Goal: Task Accomplishment & Management: Use online tool/utility

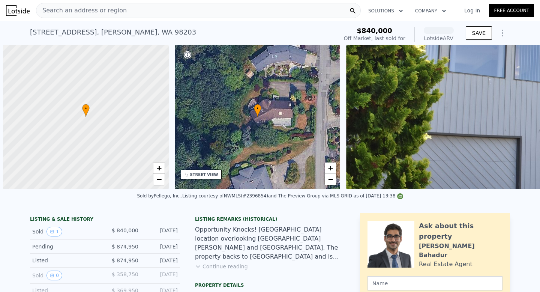
scroll to position [0, 3]
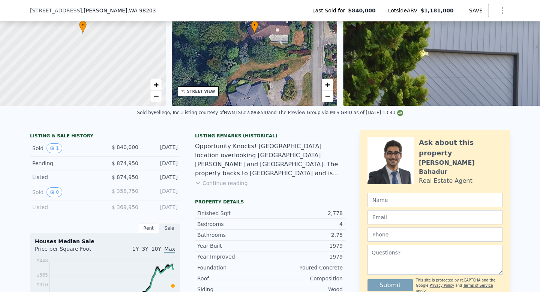
scroll to position [82, 0]
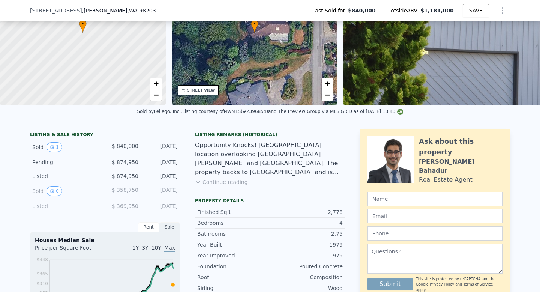
click at [231, 182] on button "Continue reading" at bounding box center [221, 182] width 53 height 8
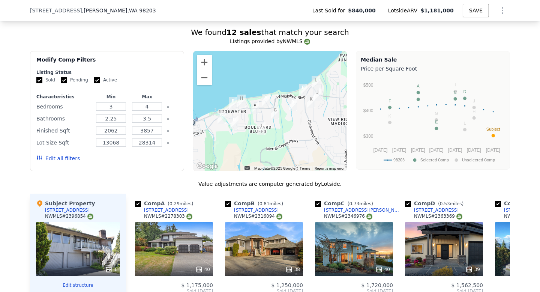
scroll to position [712, 0]
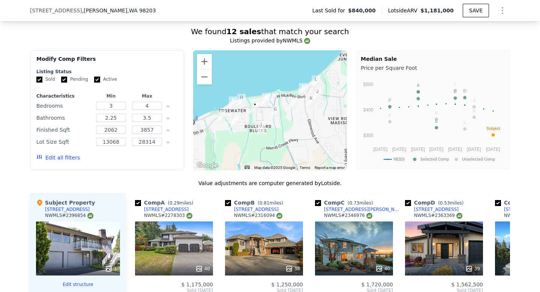
click at [63, 154] on button "Edit all filters" at bounding box center [58, 158] width 44 height 8
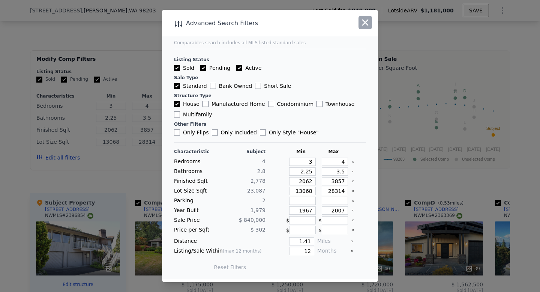
click at [365, 25] on icon "button" at bounding box center [365, 22] width 11 height 11
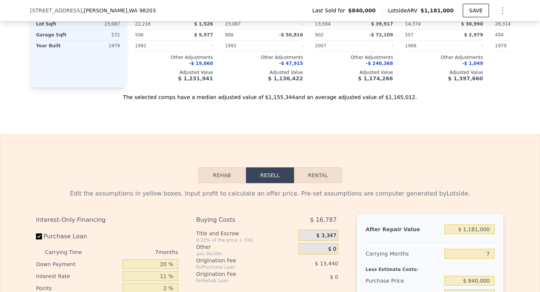
scroll to position [1061, 0]
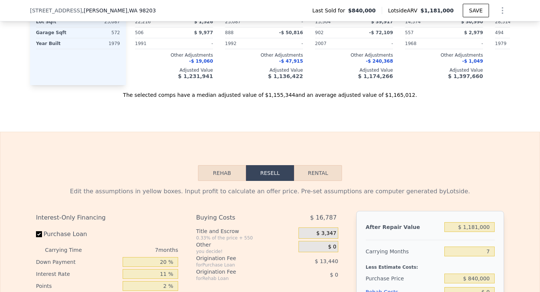
click at [227, 165] on button "Rehab" at bounding box center [222, 173] width 48 height 16
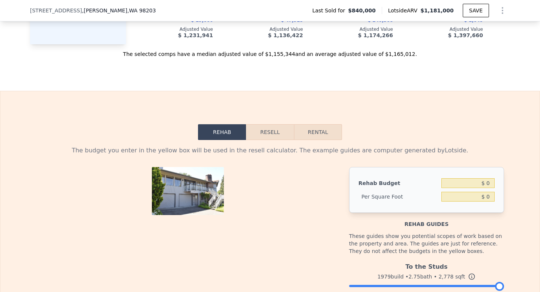
scroll to position [1098, 0]
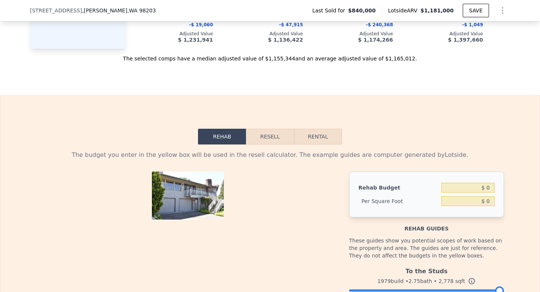
click at [271, 129] on button "Resell" at bounding box center [270, 137] width 48 height 16
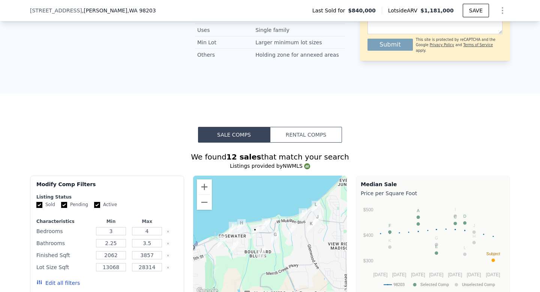
scroll to position [586, 0]
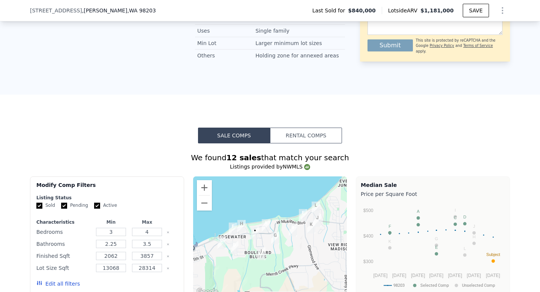
click at [71, 280] on button "Edit all filters" at bounding box center [58, 284] width 44 height 8
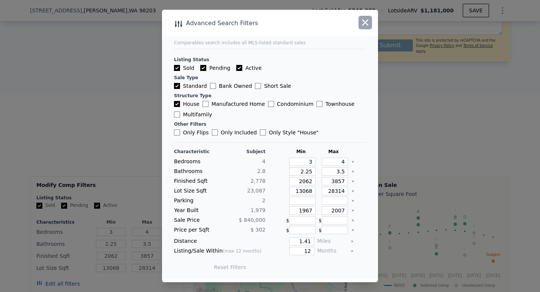
click at [366, 24] on icon "button" at bounding box center [365, 22] width 11 height 11
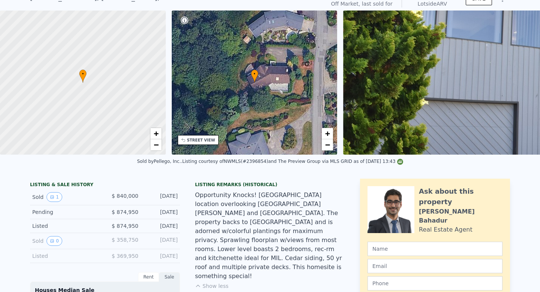
scroll to position [0, 0]
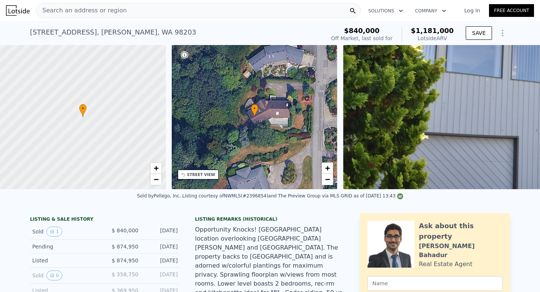
click at [503, 34] on icon "Show Options" at bounding box center [502, 33] width 9 height 9
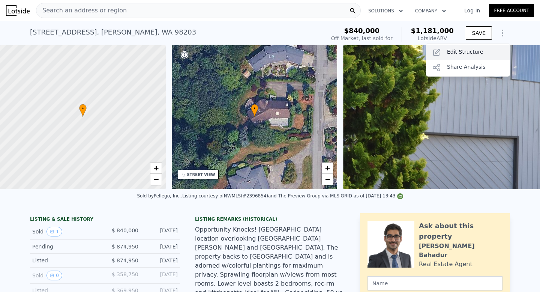
click at [454, 54] on div "Edit Structure" at bounding box center [468, 52] width 84 height 15
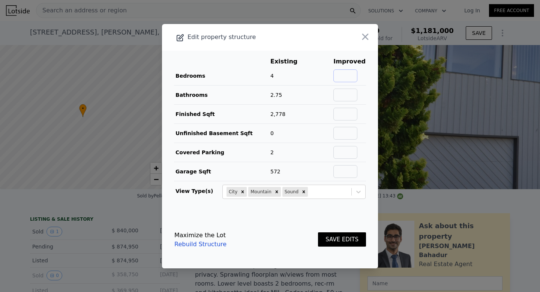
click at [353, 77] on input "text" at bounding box center [346, 75] width 24 height 13
type input "4"
click at [346, 96] on input "text" at bounding box center [346, 95] width 24 height 13
type input "2.75"
click at [345, 114] on input "text" at bounding box center [346, 114] width 24 height 13
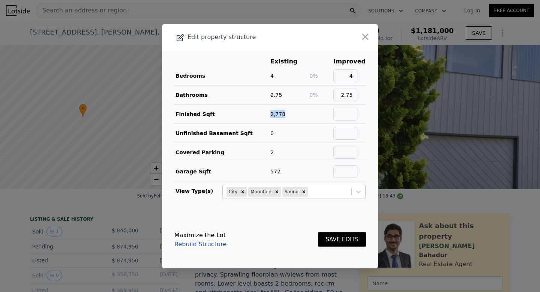
drag, startPoint x: 271, startPoint y: 113, endPoint x: 286, endPoint y: 114, distance: 15.0
click at [286, 114] on td "2,778" at bounding box center [289, 113] width 39 height 19
copy span "2,778"
click at [346, 114] on input "text" at bounding box center [346, 114] width 24 height 13
paste input "2,778"
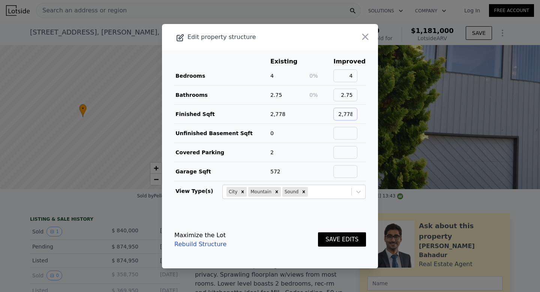
type input "2,778"
click at [347, 134] on input "text" at bounding box center [346, 133] width 24 height 13
type input "0"
click at [343, 152] on input "text" at bounding box center [346, 152] width 24 height 13
type input "2"
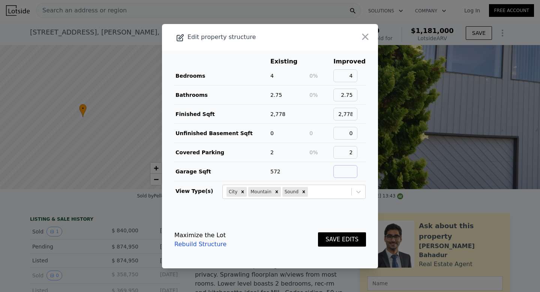
click at [347, 173] on input "text" at bounding box center [346, 171] width 24 height 13
type input "572"
click at [216, 243] on link "Rebuild Structure" at bounding box center [200, 244] width 52 height 9
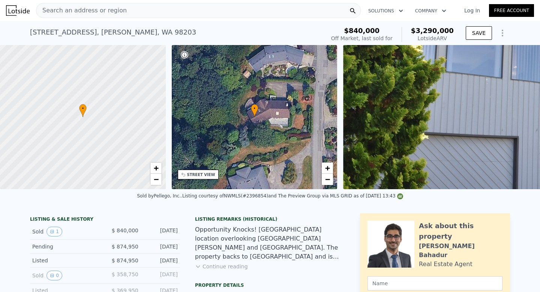
scroll to position [2, 0]
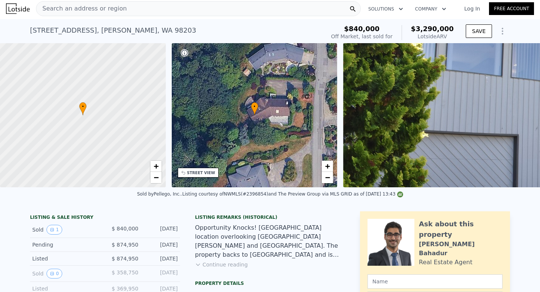
click at [475, 10] on link "Log In" at bounding box center [472, 9] width 34 height 8
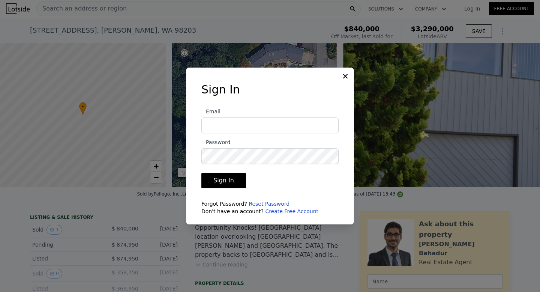
type input "[EMAIL_ADDRESS][DOMAIN_NAME]"
click at [227, 181] on button "Sign In" at bounding box center [223, 180] width 45 height 15
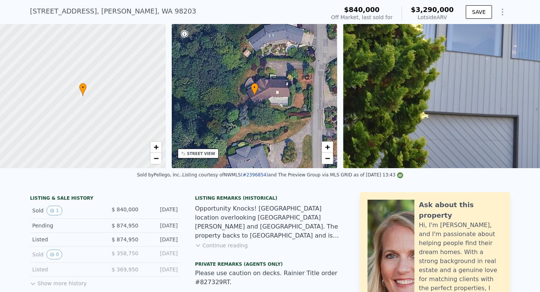
scroll to position [0, 0]
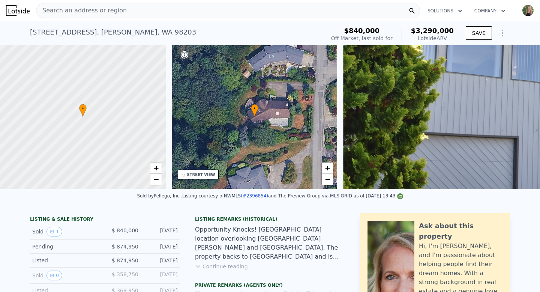
click at [505, 36] on icon "Show Options" at bounding box center [502, 33] width 9 height 9
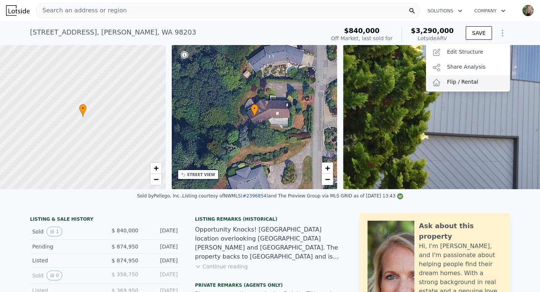
click at [463, 80] on div "Flip / Rental" at bounding box center [468, 82] width 84 height 15
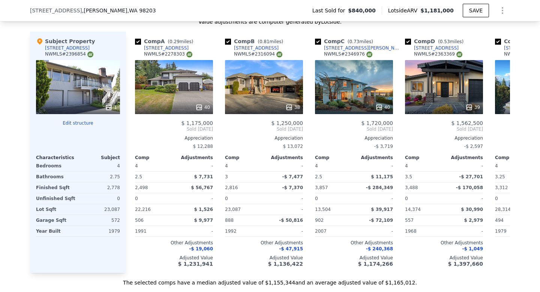
scroll to position [932, 0]
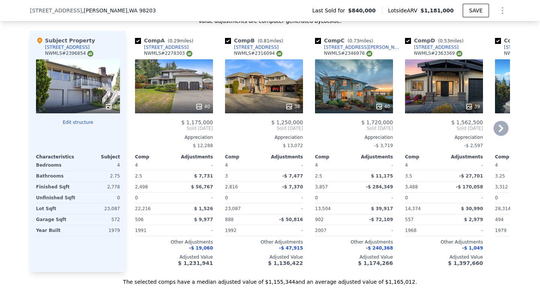
click at [186, 80] on div "40" at bounding box center [174, 86] width 78 height 54
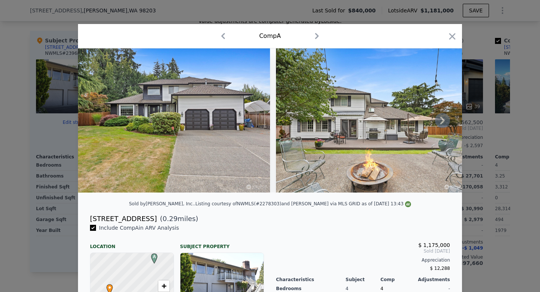
click at [443, 120] on icon at bounding box center [442, 121] width 5 height 8
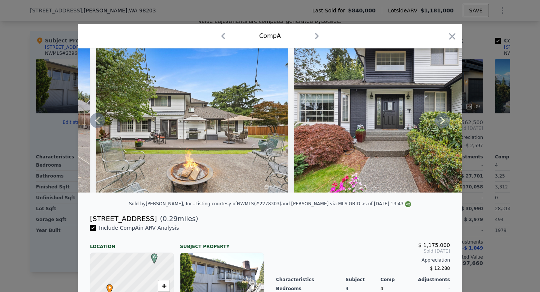
click at [443, 120] on icon at bounding box center [442, 121] width 5 height 8
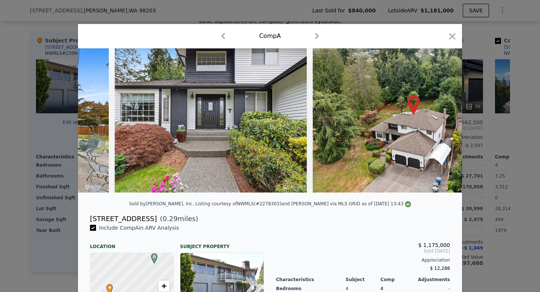
scroll to position [0, 360]
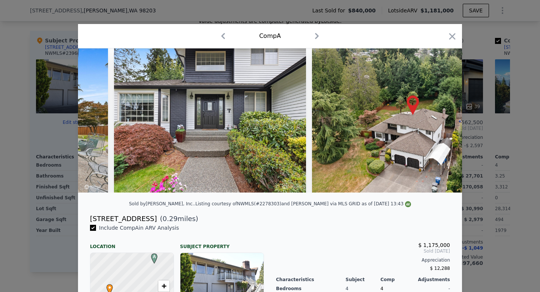
click at [443, 120] on img at bounding box center [408, 120] width 192 height 144
click at [443, 120] on icon at bounding box center [442, 121] width 5 height 8
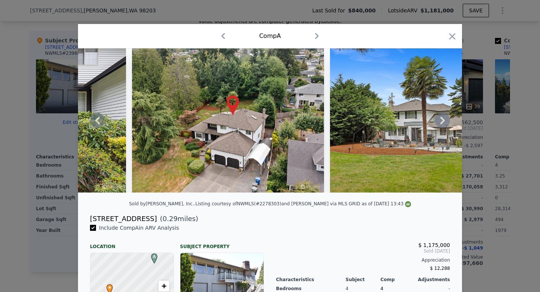
click at [443, 120] on icon at bounding box center [442, 121] width 5 height 8
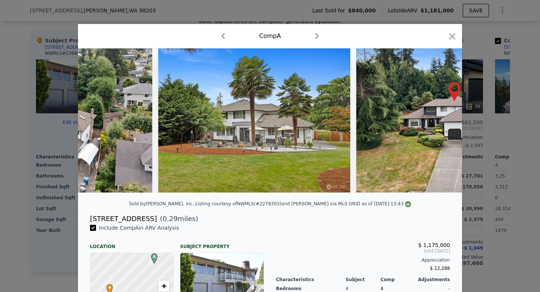
scroll to position [0, 720]
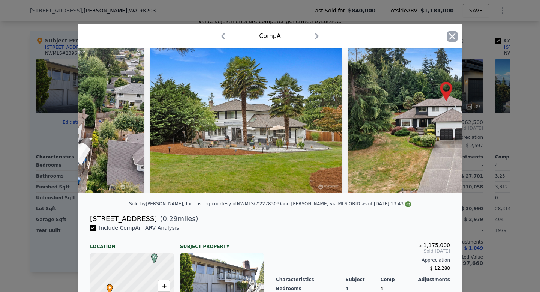
click at [456, 36] on icon "button" at bounding box center [452, 36] width 11 height 11
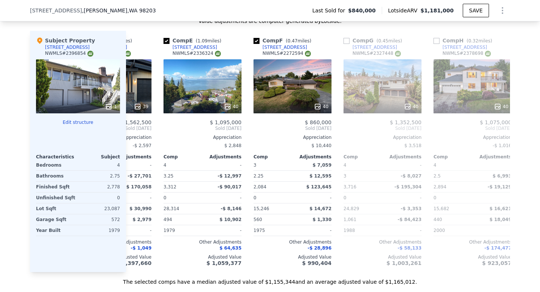
scroll to position [0, 334]
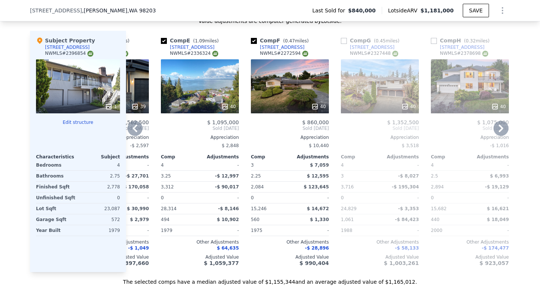
click at [394, 87] on div "40" at bounding box center [380, 86] width 78 height 54
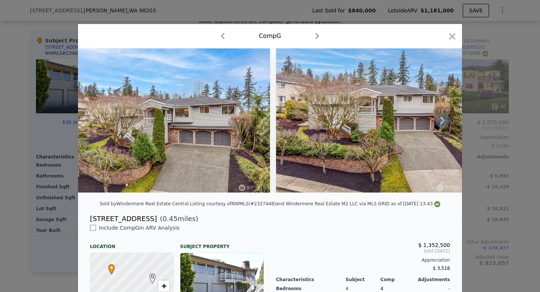
click at [440, 122] on icon at bounding box center [442, 120] width 15 height 15
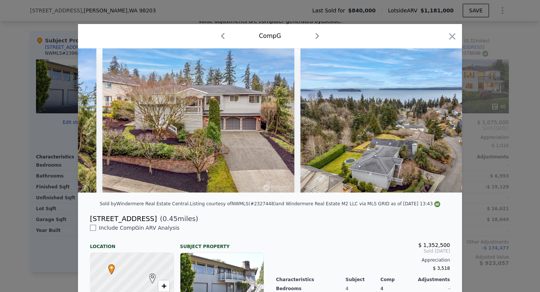
scroll to position [0, 180]
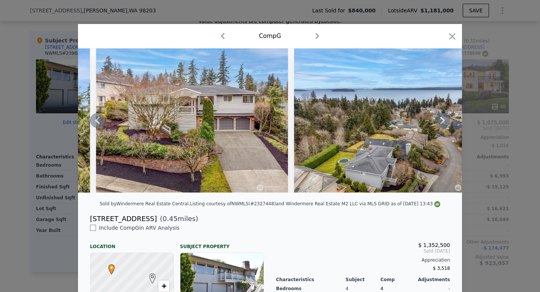
click at [441, 122] on icon at bounding box center [442, 120] width 15 height 15
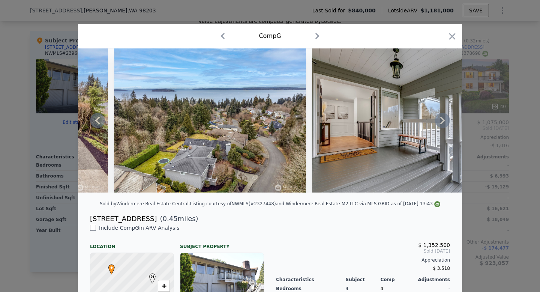
click at [441, 122] on icon at bounding box center [442, 120] width 15 height 15
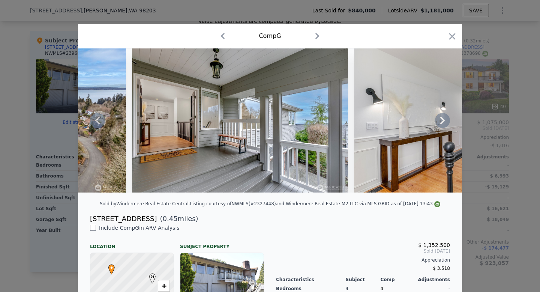
click at [443, 121] on icon at bounding box center [442, 121] width 5 height 8
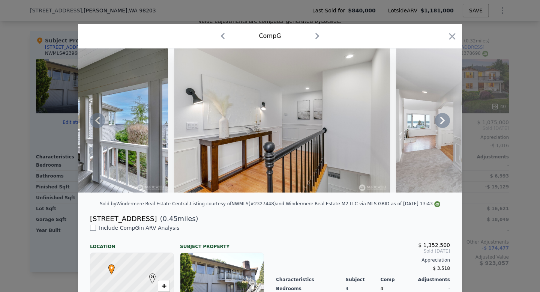
click at [443, 120] on icon at bounding box center [442, 121] width 5 height 8
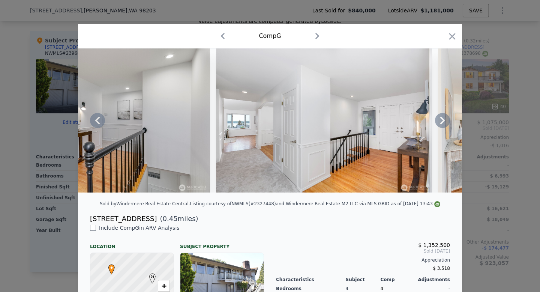
click at [443, 120] on icon at bounding box center [442, 121] width 5 height 8
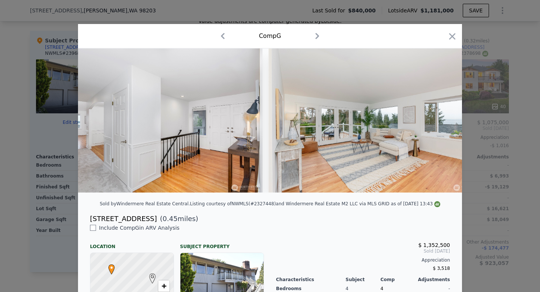
scroll to position [0, 1080]
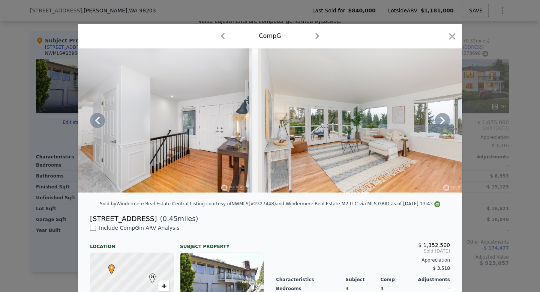
click at [444, 120] on icon at bounding box center [442, 121] width 5 height 8
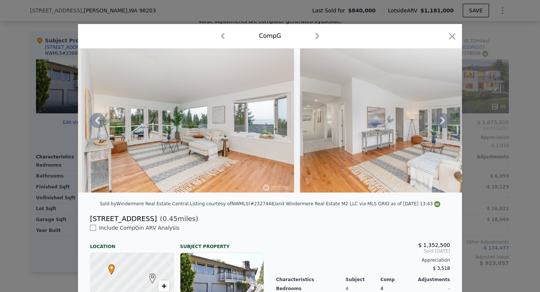
click at [444, 120] on icon at bounding box center [442, 121] width 5 height 8
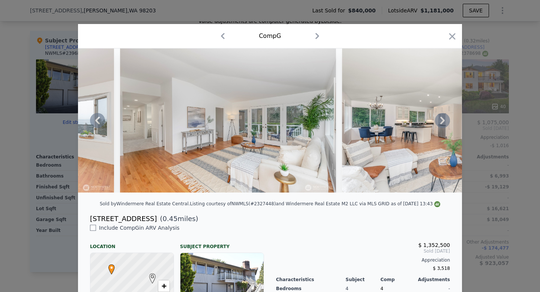
click at [444, 120] on icon at bounding box center [442, 121] width 5 height 8
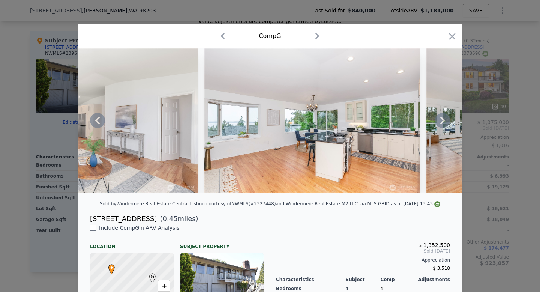
click at [444, 120] on icon at bounding box center [442, 121] width 5 height 8
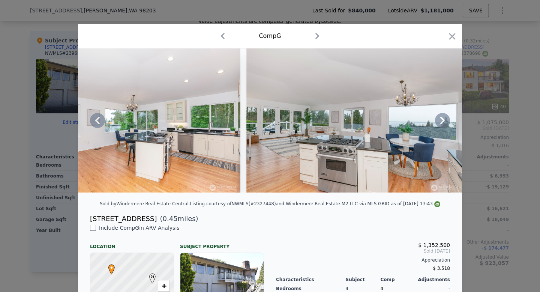
click at [444, 120] on icon at bounding box center [442, 121] width 5 height 8
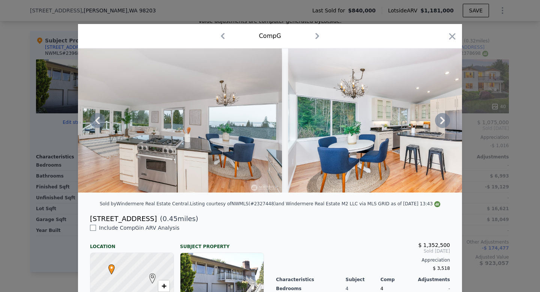
click at [444, 121] on icon at bounding box center [442, 121] width 5 height 8
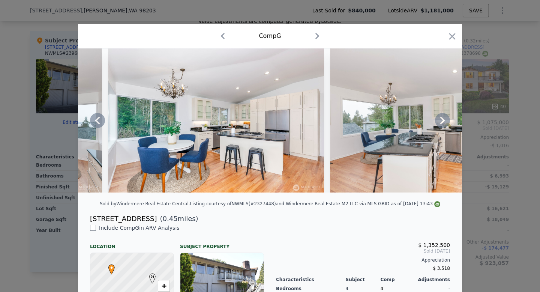
click at [444, 121] on icon at bounding box center [442, 121] width 5 height 8
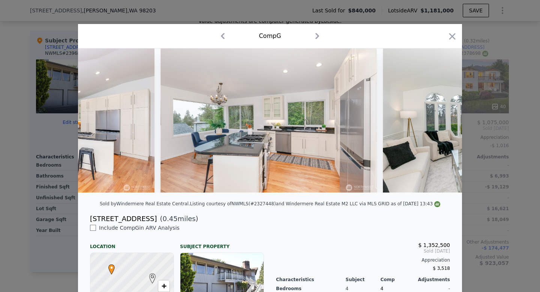
scroll to position [0, 2521]
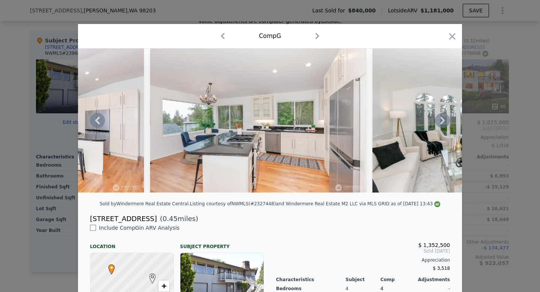
click at [444, 121] on icon at bounding box center [442, 121] width 5 height 8
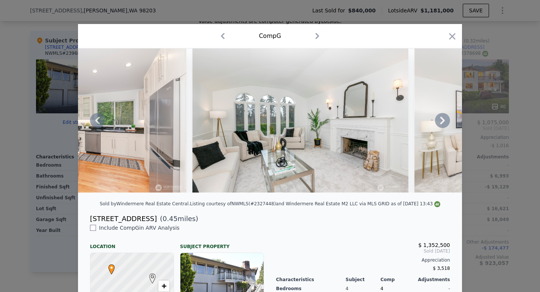
click at [444, 121] on icon at bounding box center [442, 121] width 5 height 8
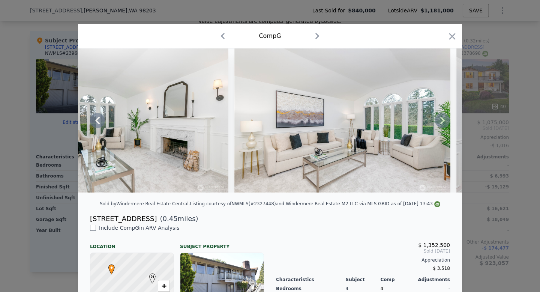
click at [444, 121] on icon at bounding box center [442, 120] width 15 height 15
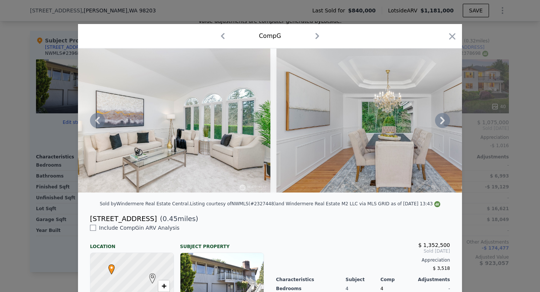
click at [444, 122] on icon at bounding box center [442, 120] width 15 height 15
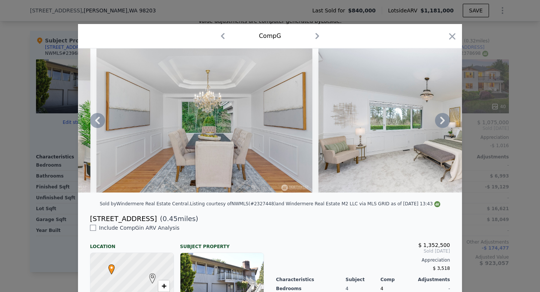
click at [444, 122] on icon at bounding box center [442, 120] width 15 height 15
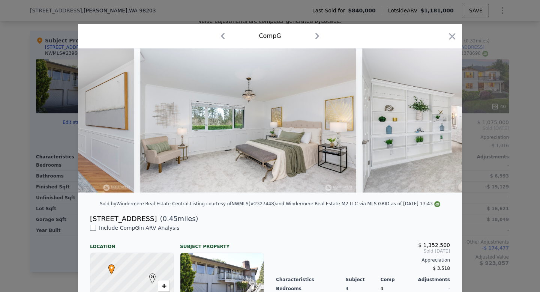
scroll to position [0, 3422]
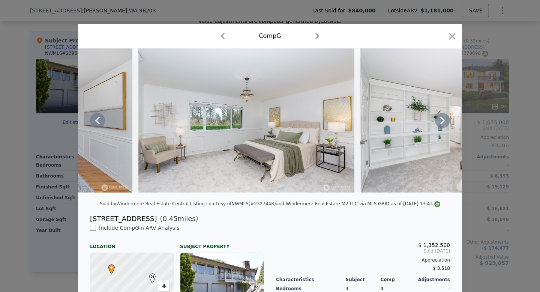
click at [443, 122] on icon at bounding box center [442, 121] width 5 height 8
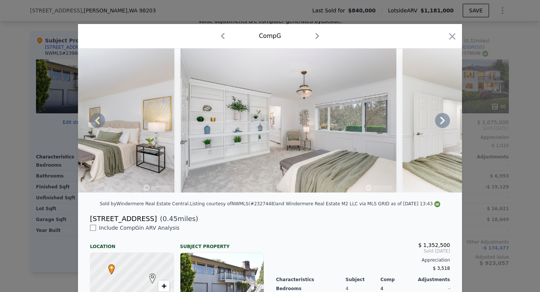
click at [443, 122] on icon at bounding box center [442, 121] width 5 height 8
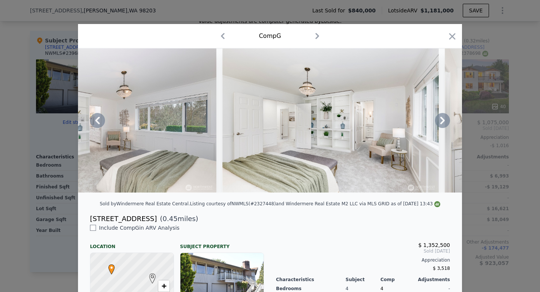
click at [443, 122] on icon at bounding box center [442, 120] width 15 height 15
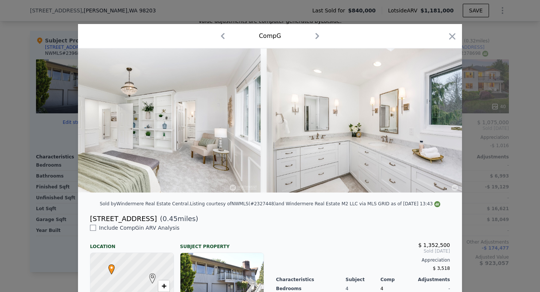
scroll to position [0, 3962]
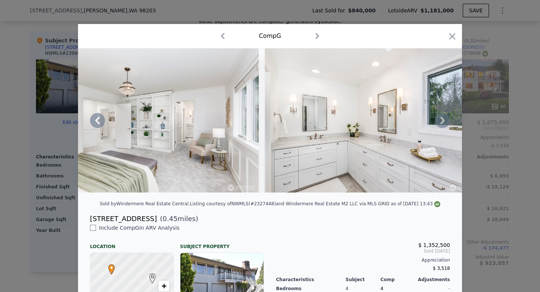
click at [443, 122] on icon at bounding box center [442, 120] width 15 height 15
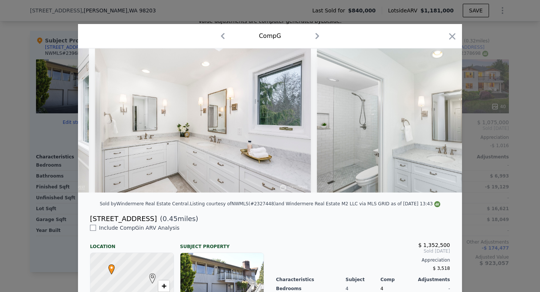
scroll to position [0, 4142]
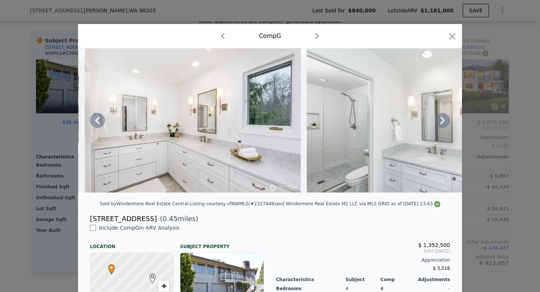
click at [443, 121] on icon at bounding box center [442, 121] width 5 height 8
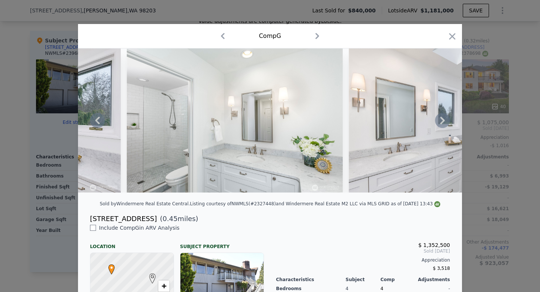
click at [443, 121] on icon at bounding box center [442, 121] width 5 height 8
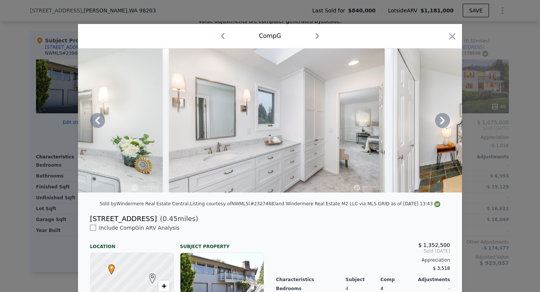
click at [443, 121] on icon at bounding box center [442, 121] width 5 height 8
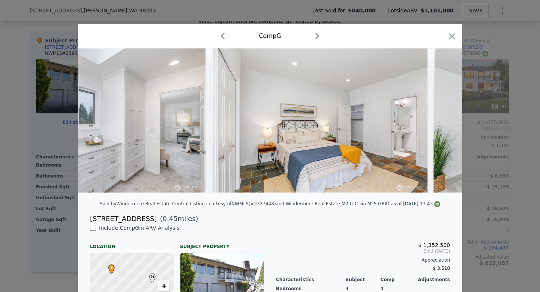
scroll to position [0, 4682]
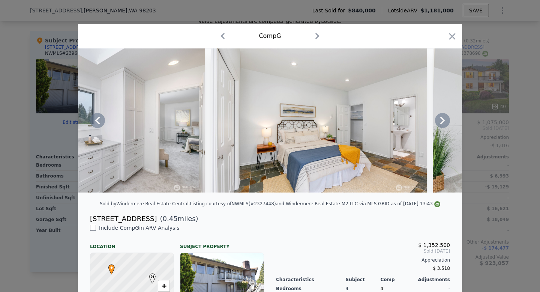
click at [443, 121] on div at bounding box center [270, 120] width 384 height 144
click at [443, 121] on icon at bounding box center [442, 121] width 5 height 8
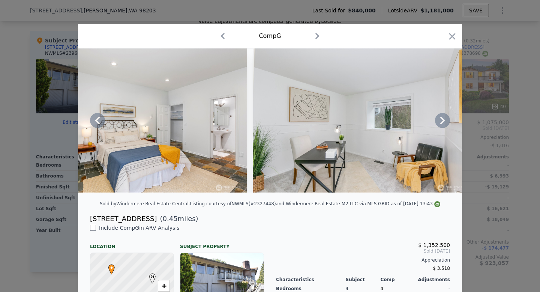
click at [443, 121] on icon at bounding box center [442, 121] width 5 height 8
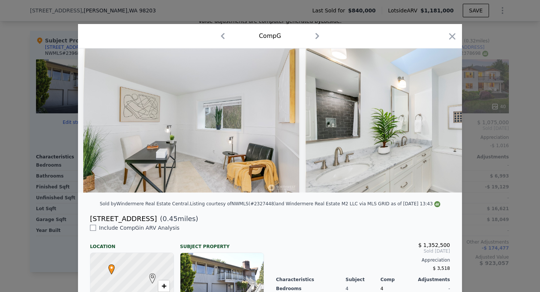
scroll to position [0, 5042]
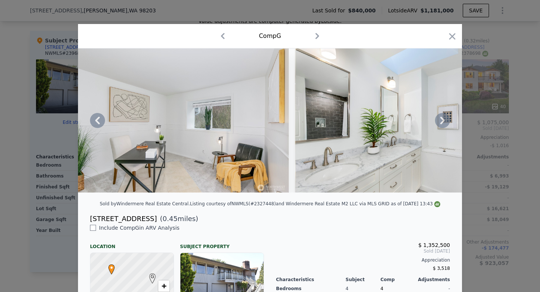
click at [443, 121] on div at bounding box center [270, 120] width 384 height 144
click at [443, 121] on icon at bounding box center [442, 121] width 5 height 8
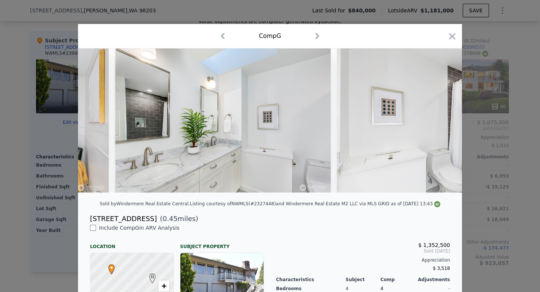
click at [443, 121] on img at bounding box center [445, 120] width 216 height 144
click at [443, 121] on icon at bounding box center [442, 121] width 5 height 8
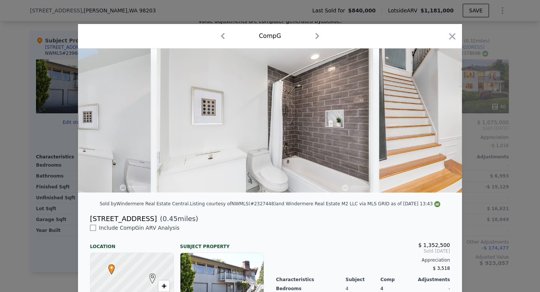
click at [443, 121] on img at bounding box center [487, 120] width 216 height 144
click at [443, 121] on icon at bounding box center [442, 121] width 5 height 8
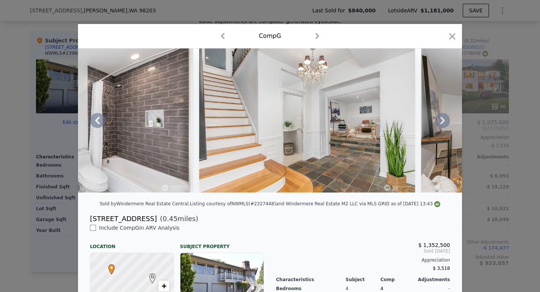
click at [443, 122] on icon at bounding box center [442, 121] width 5 height 8
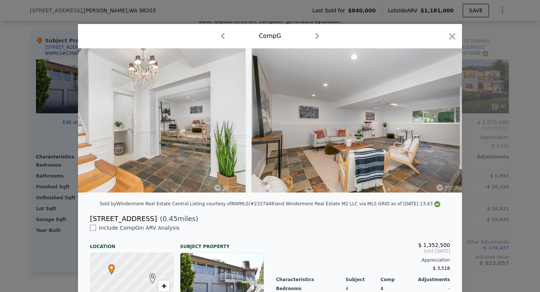
scroll to position [0, 5763]
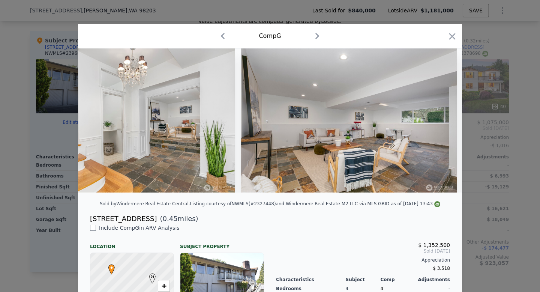
click at [443, 122] on div at bounding box center [270, 120] width 384 height 144
click at [443, 122] on icon at bounding box center [442, 121] width 5 height 8
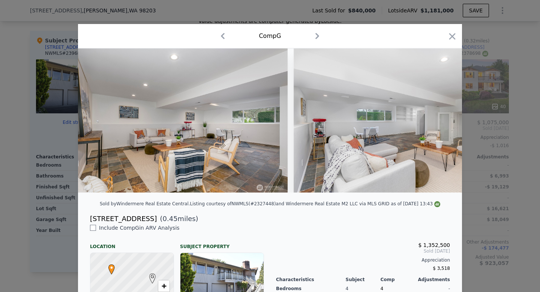
scroll to position [0, 5943]
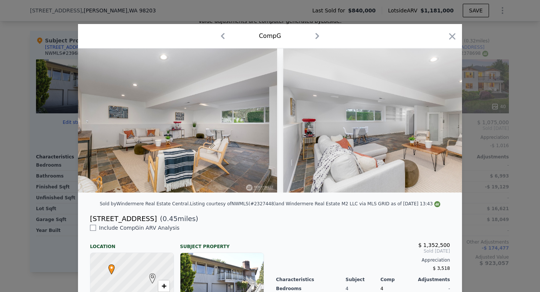
click at [443, 122] on div at bounding box center [270, 120] width 384 height 144
click at [443, 122] on icon at bounding box center [442, 121] width 5 height 8
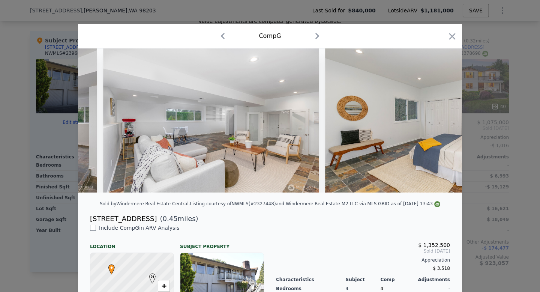
click at [443, 122] on img at bounding box center [433, 120] width 216 height 144
click at [443, 122] on icon at bounding box center [442, 121] width 5 height 8
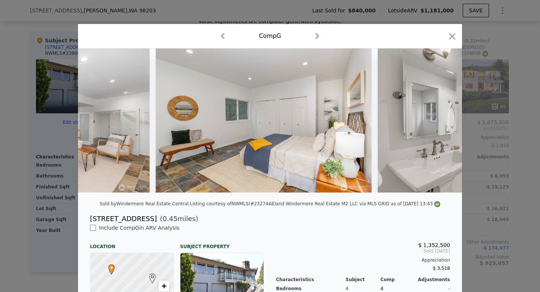
scroll to position [0, 6303]
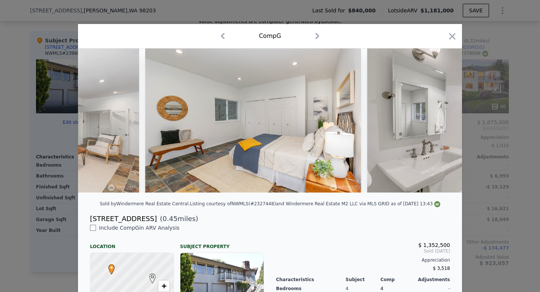
click at [443, 122] on div at bounding box center [270, 120] width 384 height 144
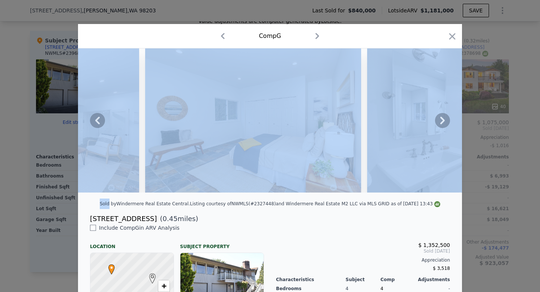
click at [443, 122] on icon at bounding box center [442, 121] width 5 height 8
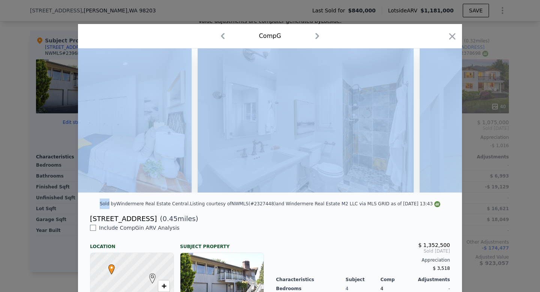
scroll to position [0, 6483]
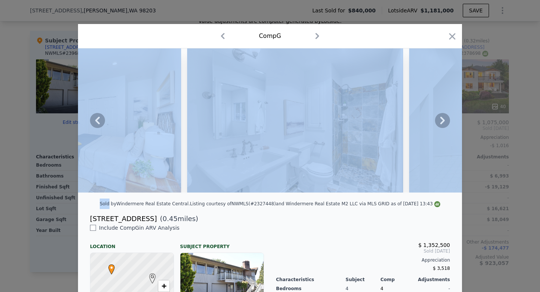
click at [443, 122] on div at bounding box center [270, 120] width 384 height 144
click at [443, 122] on icon at bounding box center [442, 121] width 5 height 8
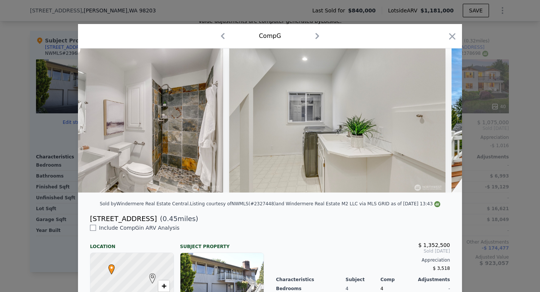
scroll to position [2, 0]
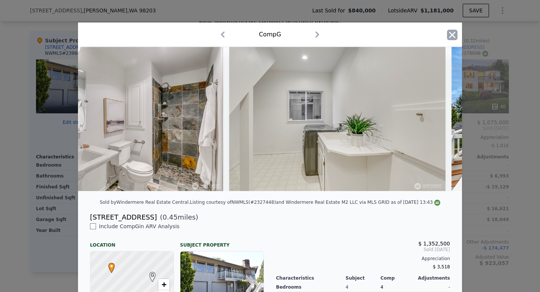
click at [450, 37] on icon "button" at bounding box center [452, 35] width 6 height 6
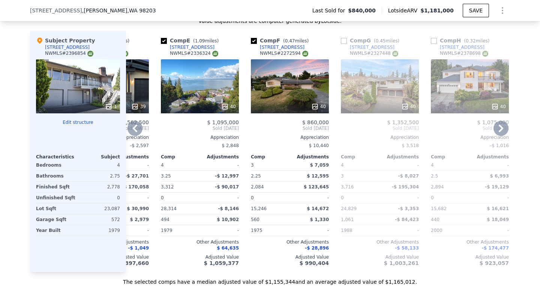
click at [499, 121] on icon at bounding box center [501, 128] width 15 height 15
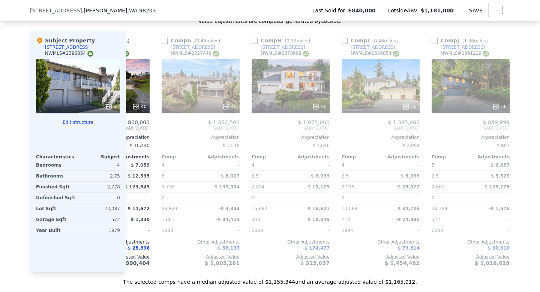
scroll to position [0, 514]
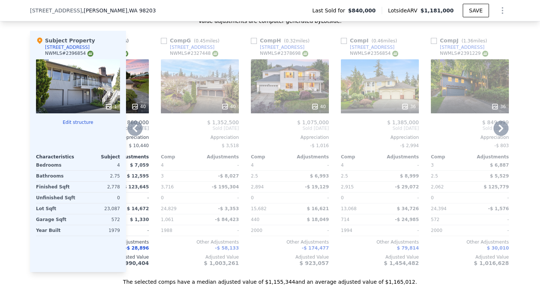
click at [499, 121] on icon at bounding box center [501, 128] width 15 height 15
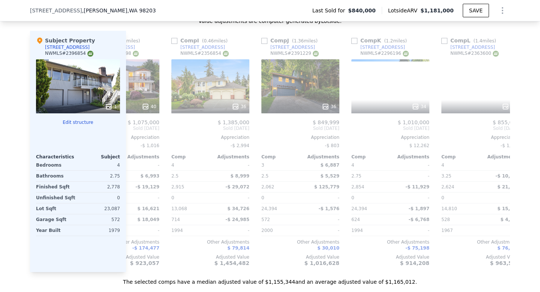
scroll to position [0, 694]
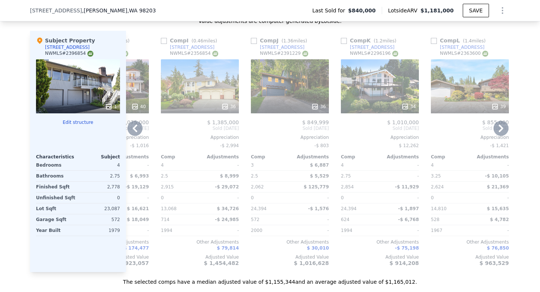
click at [499, 121] on icon at bounding box center [501, 128] width 15 height 15
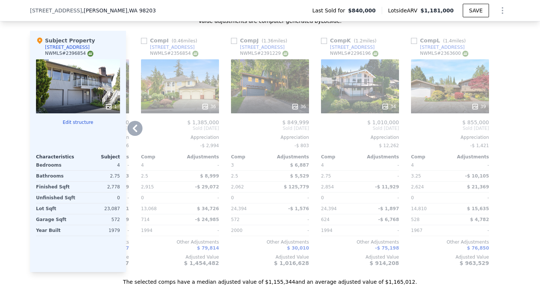
click at [138, 121] on icon at bounding box center [135, 128] width 15 height 15
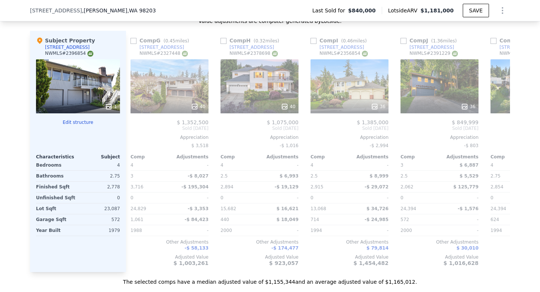
scroll to position [0, 534]
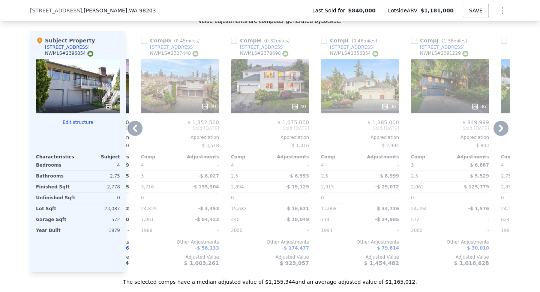
click at [136, 121] on icon at bounding box center [135, 128] width 15 height 15
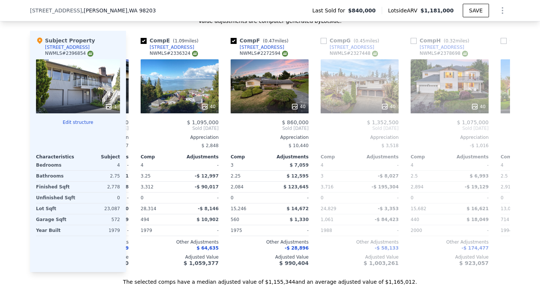
scroll to position [0, 354]
click at [368, 85] on div "40" at bounding box center [360, 86] width 78 height 54
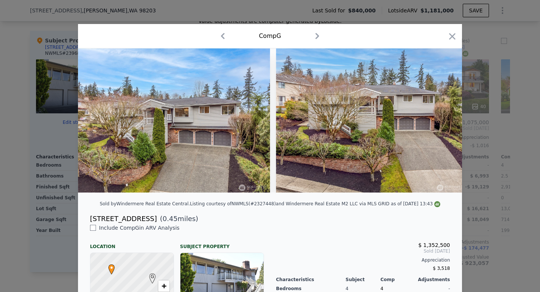
click at [93, 229] on input "checkbox" at bounding box center [93, 228] width 6 height 6
checkbox input "true"
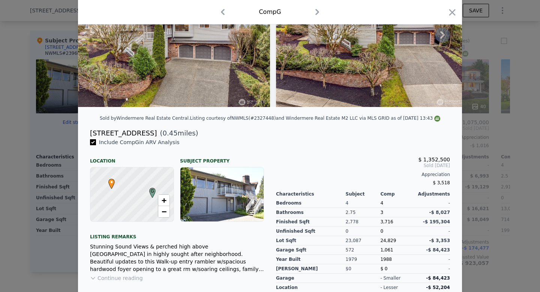
scroll to position [86, 0]
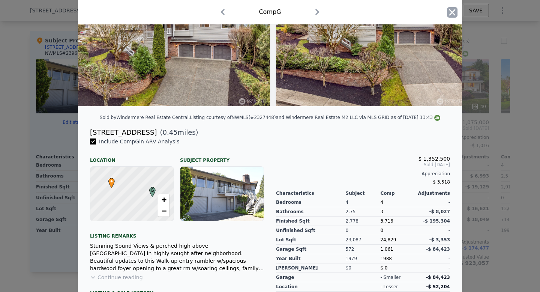
click at [454, 12] on icon "button" at bounding box center [452, 12] width 11 height 11
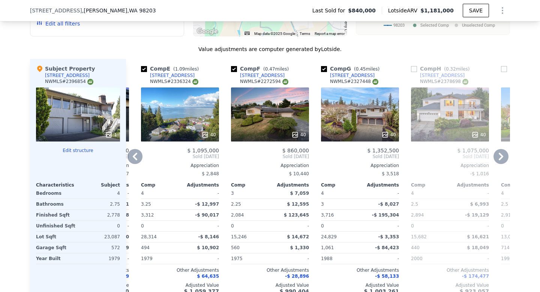
scroll to position [899, 0]
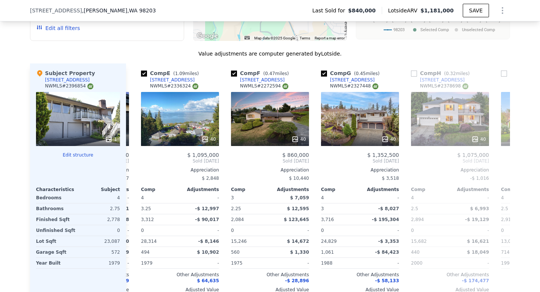
click at [503, 9] on icon "Show Options" at bounding box center [502, 10] width 9 height 9
click at [475, 42] on div "Share Analysis" at bounding box center [468, 45] width 84 height 15
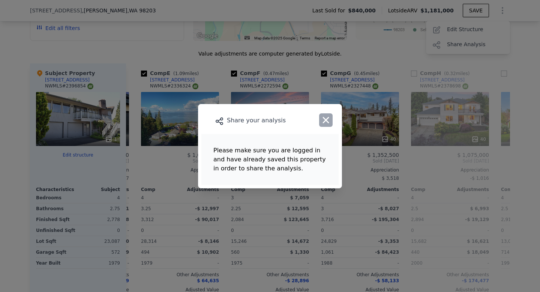
click at [328, 117] on icon "button" at bounding box center [326, 120] width 11 height 11
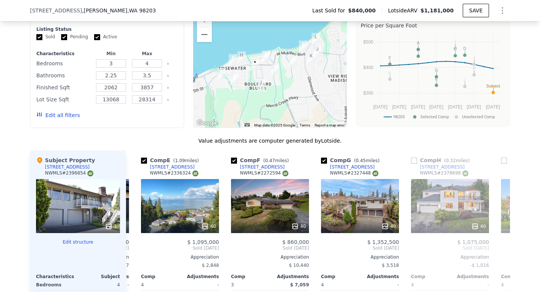
scroll to position [802, 0]
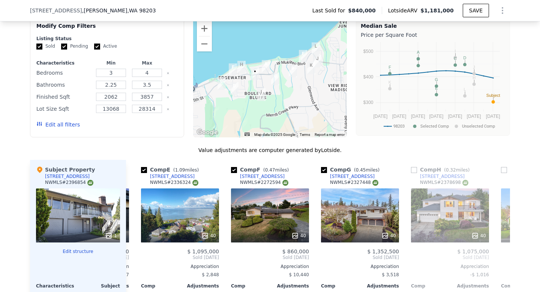
click at [505, 8] on icon "Show Options" at bounding box center [502, 10] width 9 height 9
click at [473, 44] on div "Share Analysis" at bounding box center [468, 45] width 84 height 15
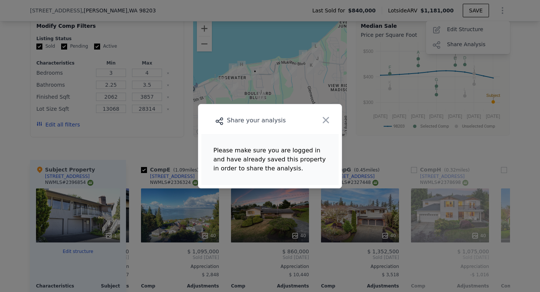
click at [326, 120] on icon "button" at bounding box center [326, 120] width 6 height 6
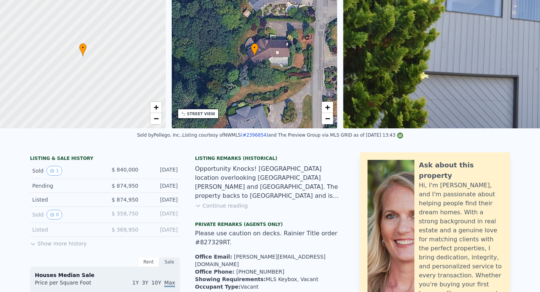
scroll to position [0, 0]
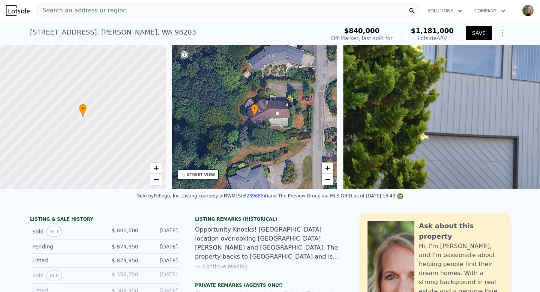
click at [475, 34] on button "SAVE" at bounding box center [479, 33] width 26 height 14
click at [504, 33] on icon "Show Options" at bounding box center [502, 33] width 9 height 9
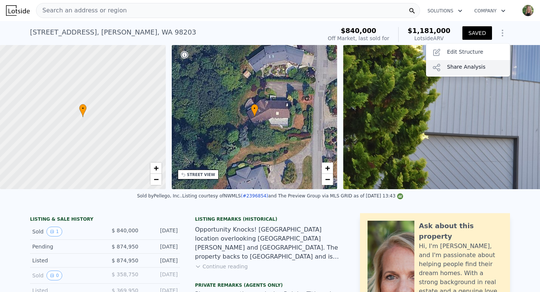
click at [476, 65] on div "Share Analysis" at bounding box center [468, 67] width 84 height 15
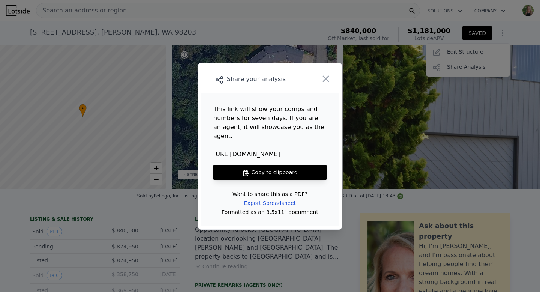
click at [286, 168] on button "Copy to clipboard" at bounding box center [269, 172] width 113 height 15
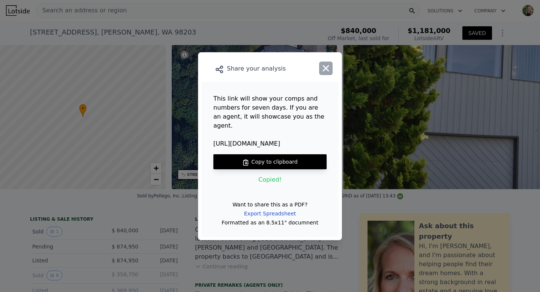
click at [327, 74] on icon "button" at bounding box center [326, 68] width 11 height 11
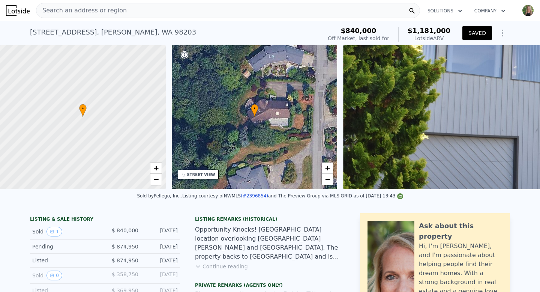
click at [501, 10] on icon "button" at bounding box center [504, 10] width 8 height 9
type input "5"
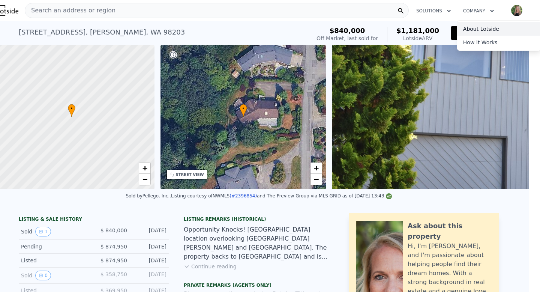
click at [479, 27] on link "About Lotside" at bounding box center [499, 29] width 84 height 14
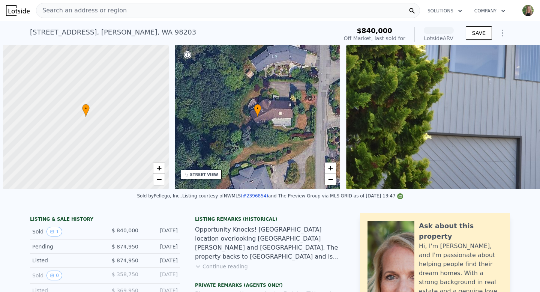
scroll to position [0, 3]
